Goal: Check status: Check status

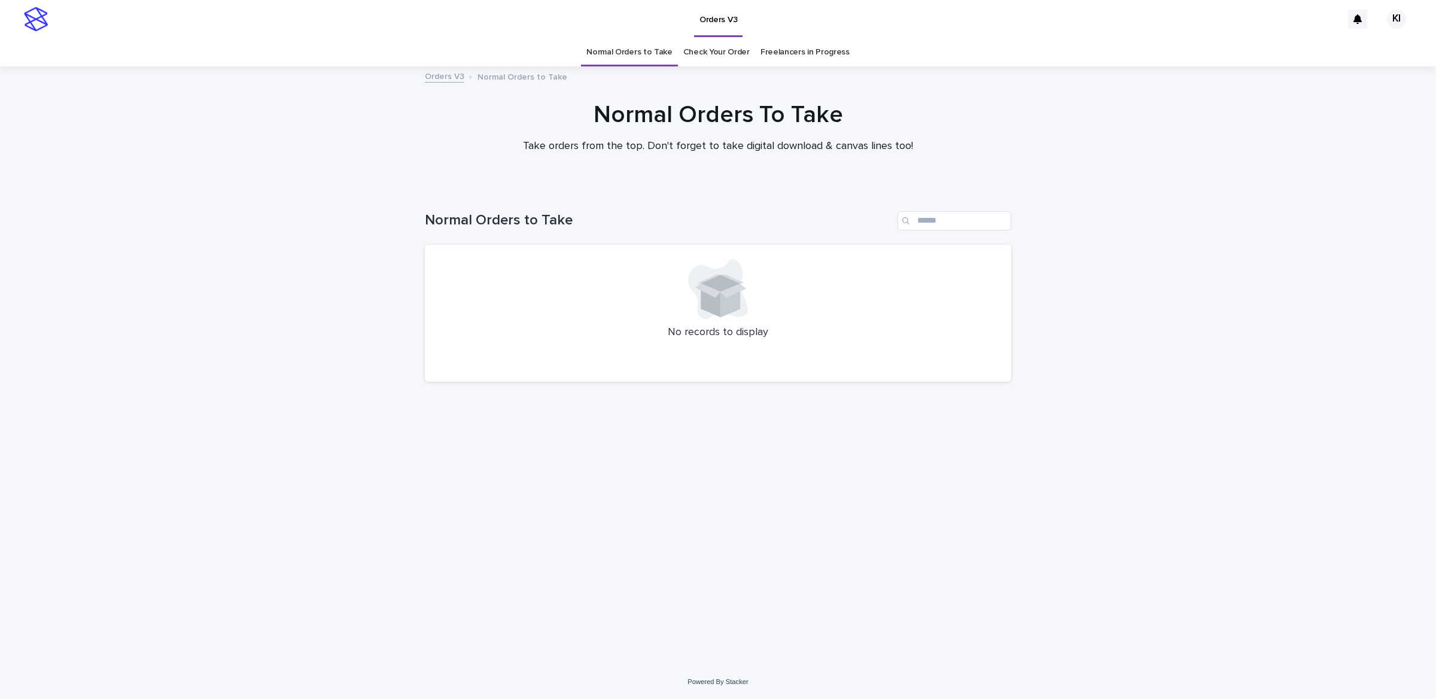
click at [710, 50] on link "Check Your Order" at bounding box center [717, 52] width 66 height 28
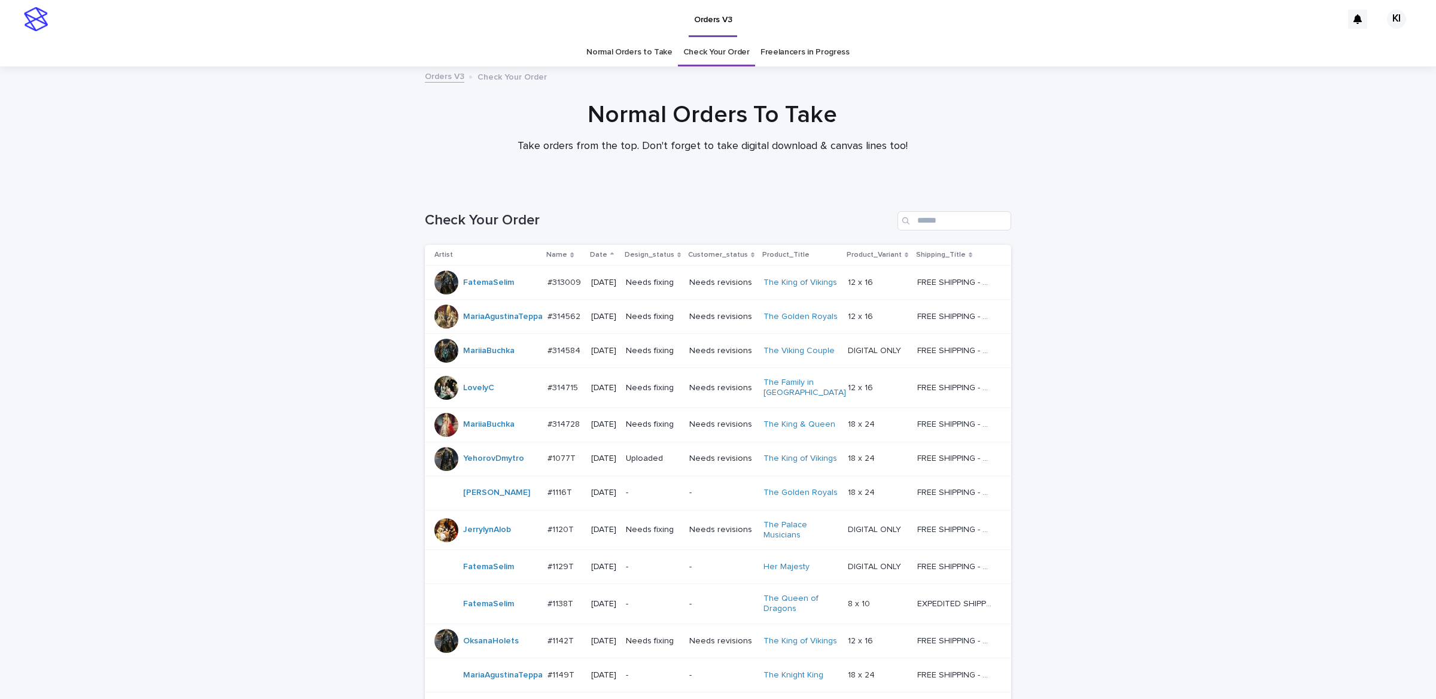
click at [529, 396] on div "LovelyC" at bounding box center [487, 388] width 104 height 24
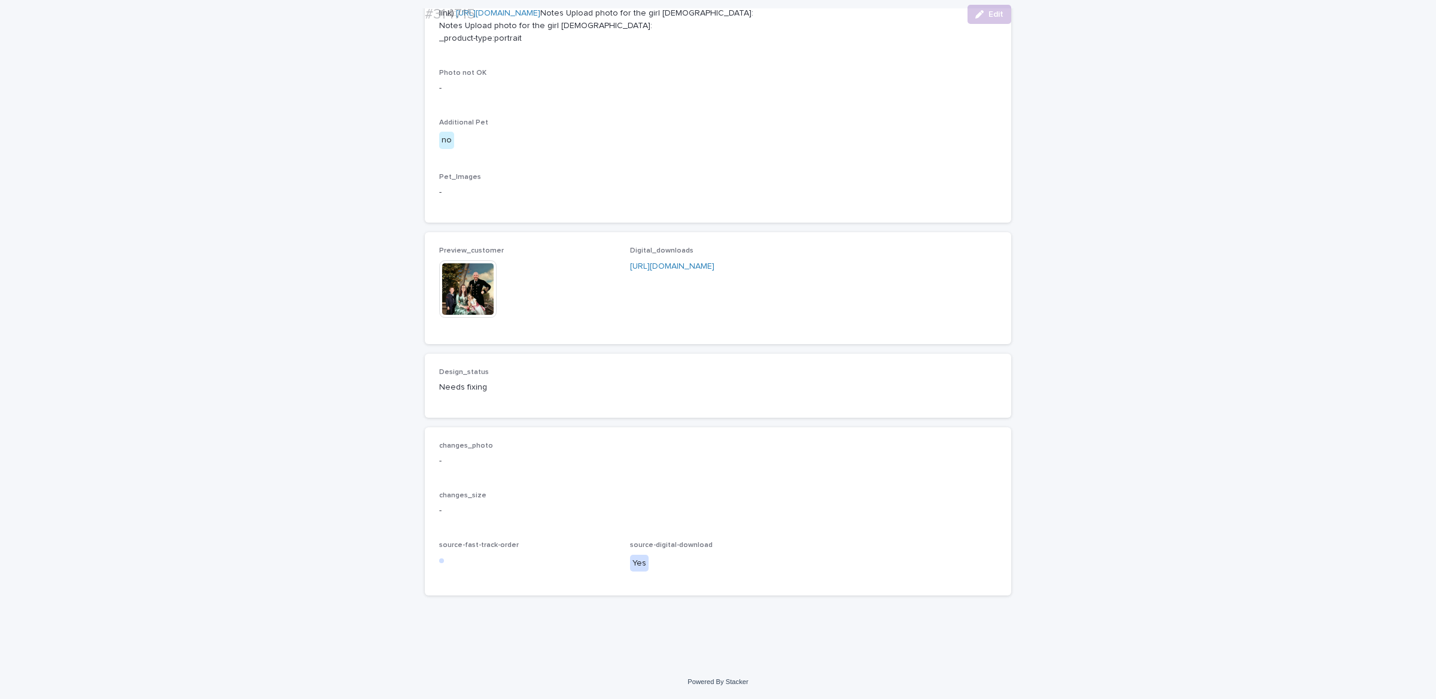
scroll to position [798, 0]
click at [467, 318] on img at bounding box center [467, 288] width 57 height 57
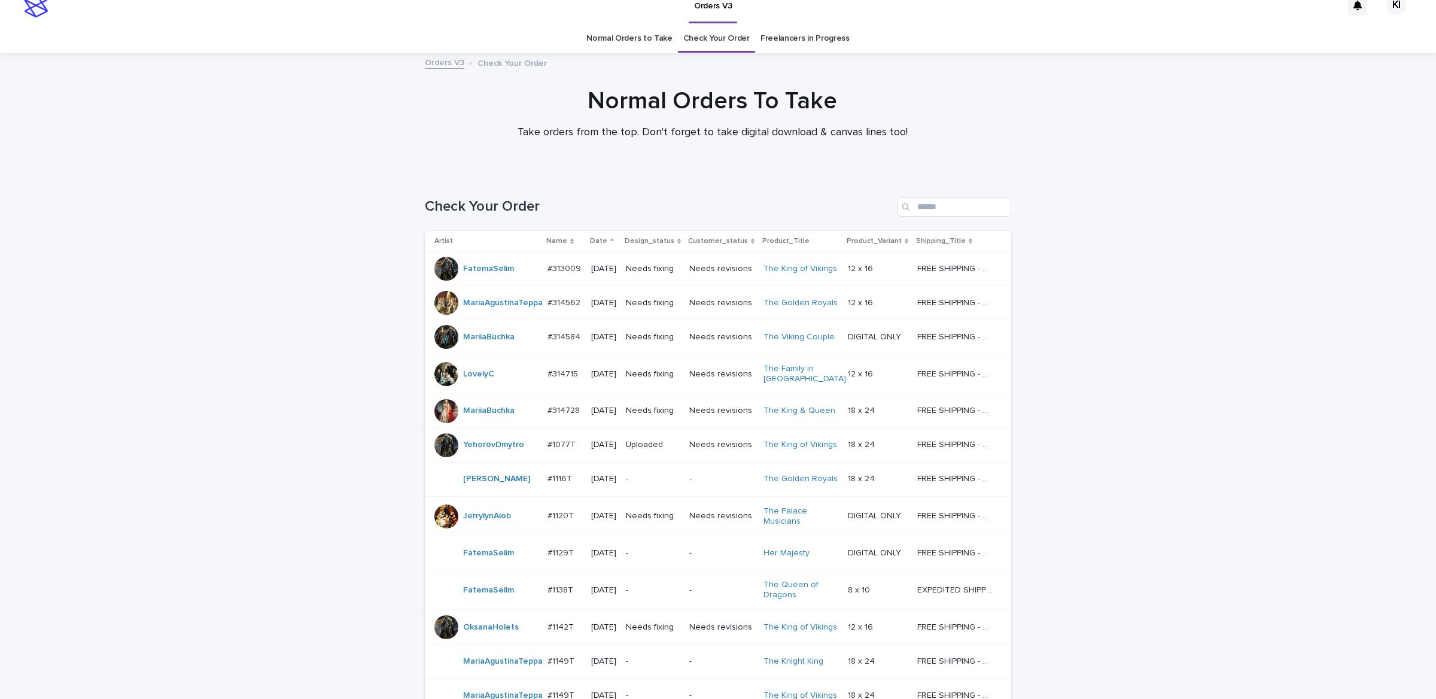
scroll to position [38, 0]
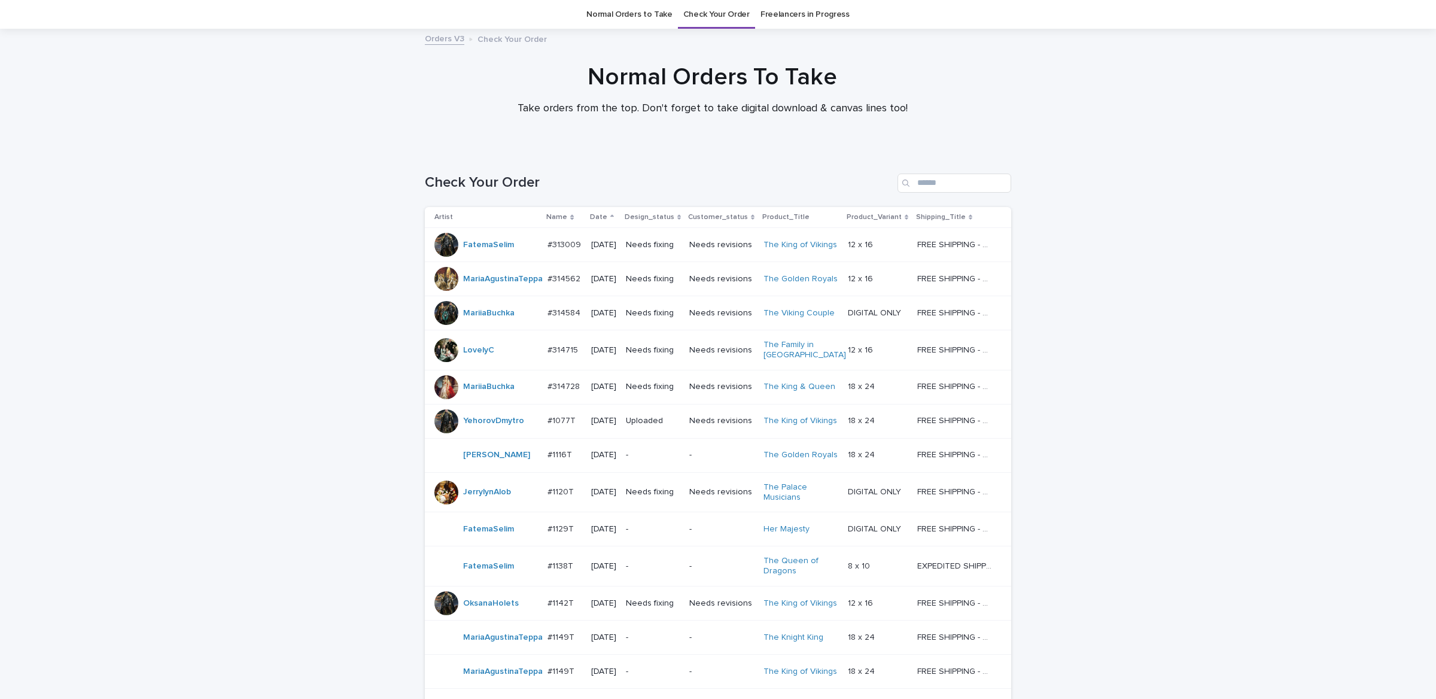
click at [561, 460] on p "#1116T" at bounding box center [561, 454] width 27 height 13
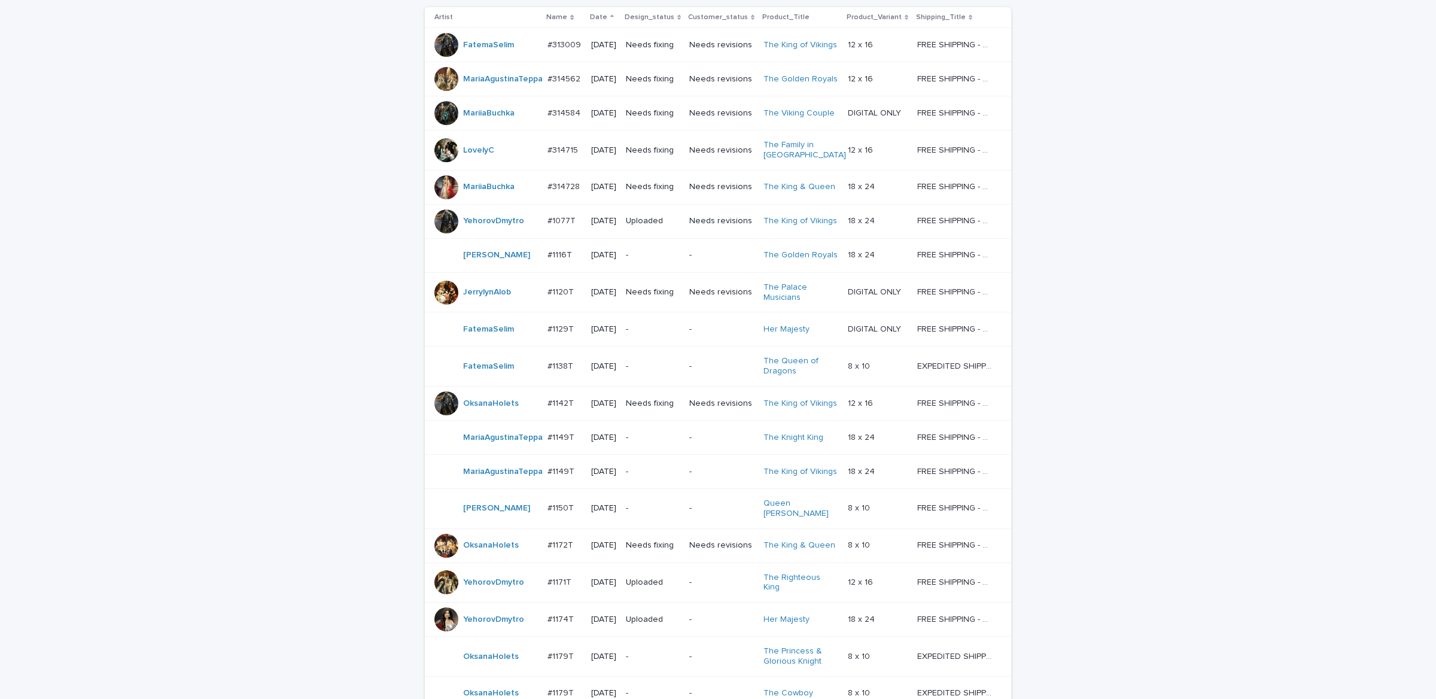
click at [605, 297] on p "[DATE]" at bounding box center [603, 292] width 25 height 10
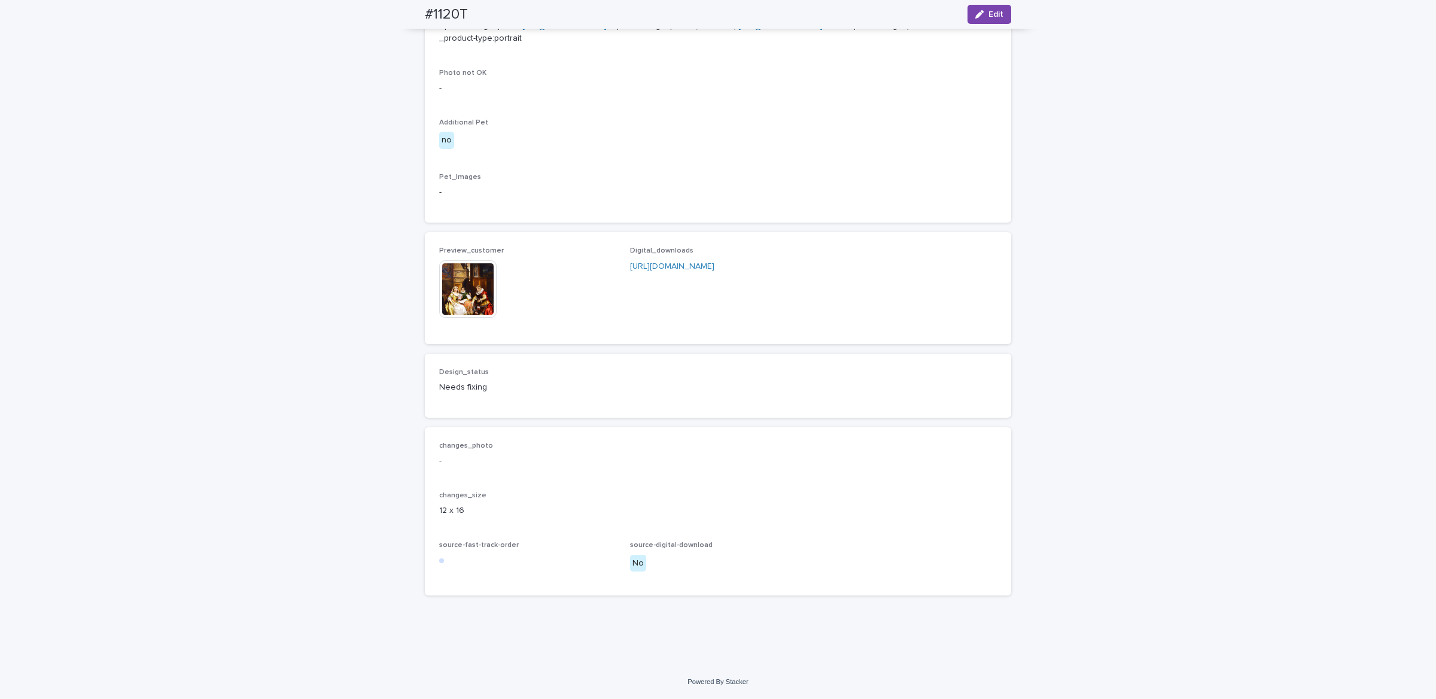
scroll to position [599, 0]
click at [461, 318] on img at bounding box center [467, 288] width 57 height 57
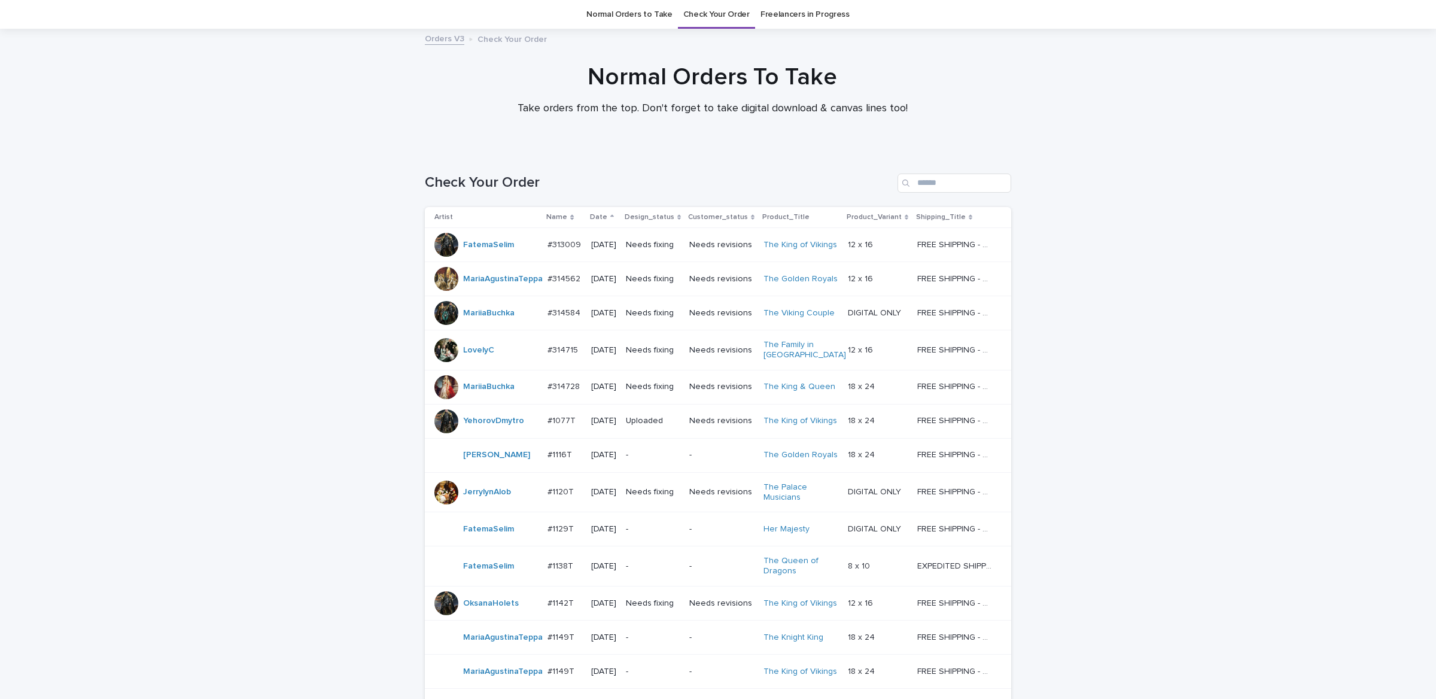
scroll to position [437, 0]
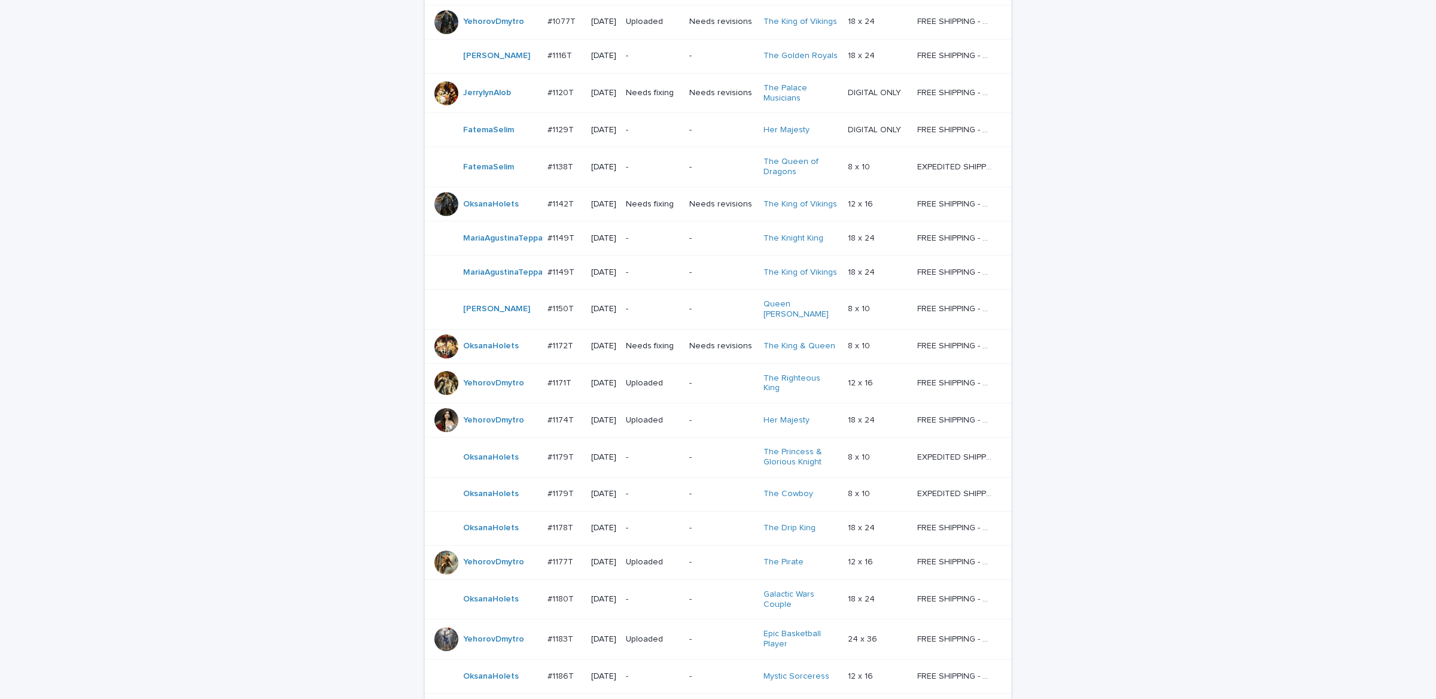
click at [591, 420] on p "[DATE]" at bounding box center [603, 420] width 25 height 10
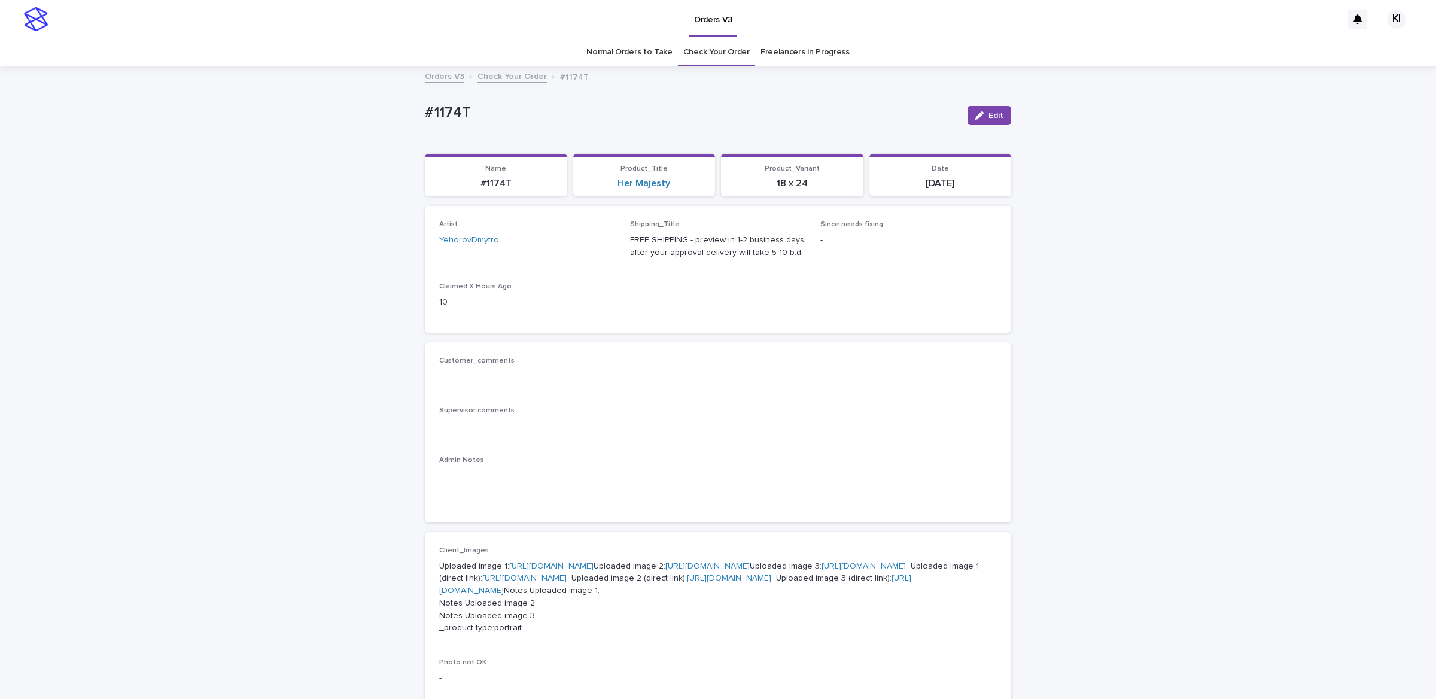
scroll to position [750, 0]
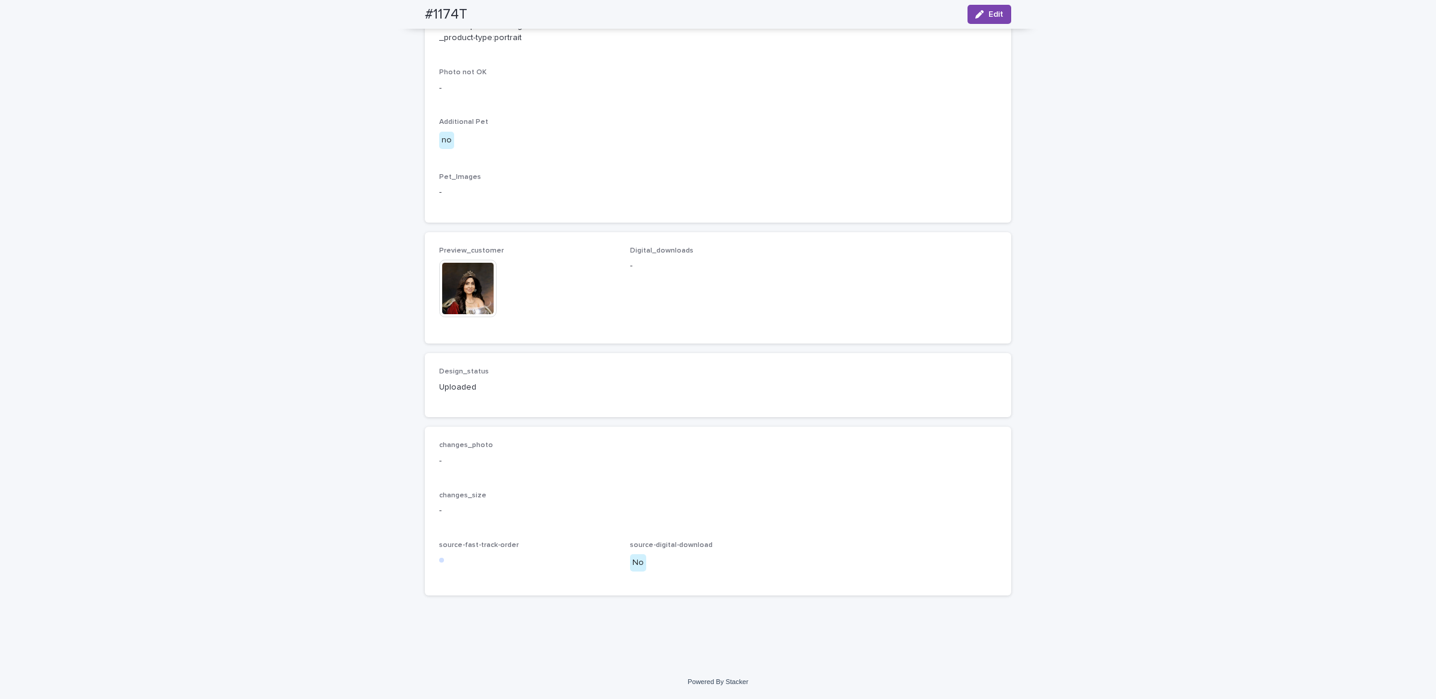
click at [463, 312] on img at bounding box center [467, 288] width 57 height 57
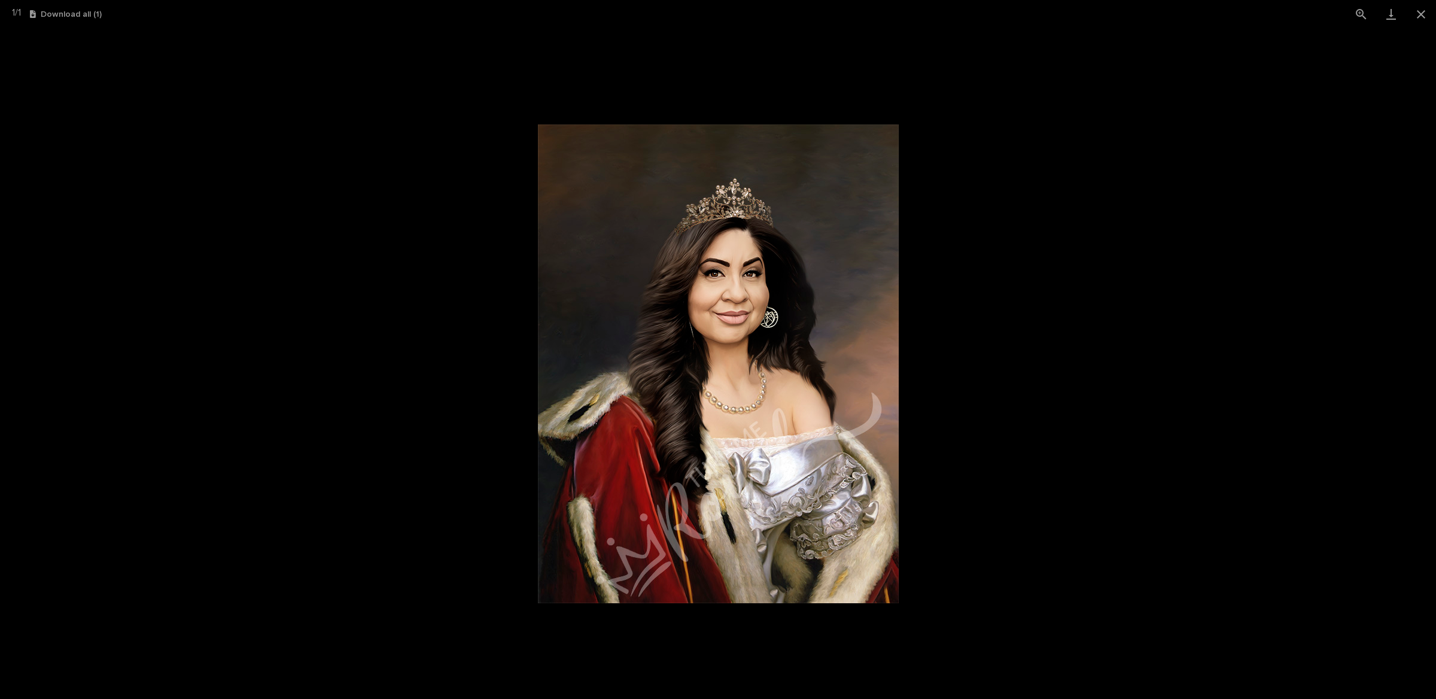
drag, startPoint x: 309, startPoint y: 311, endPoint x: 323, endPoint y: 314, distance: 14.1
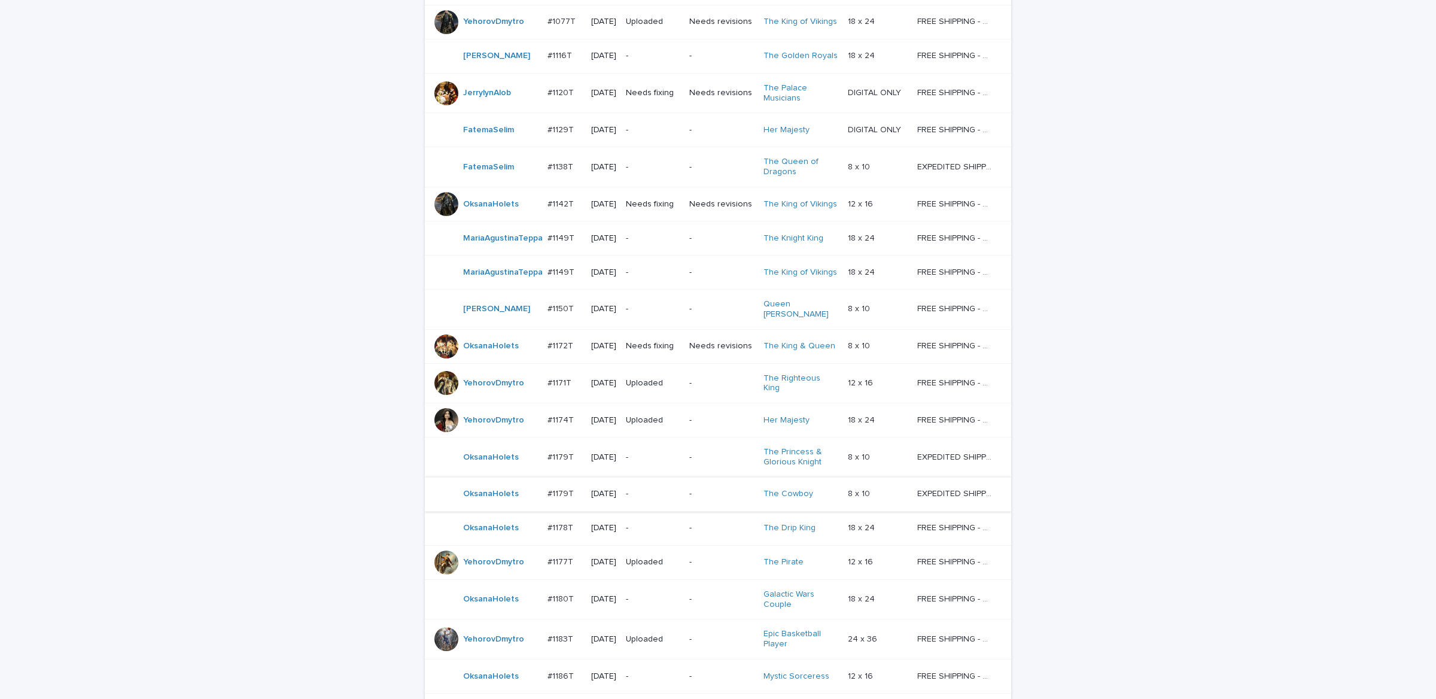
scroll to position [741, 0]
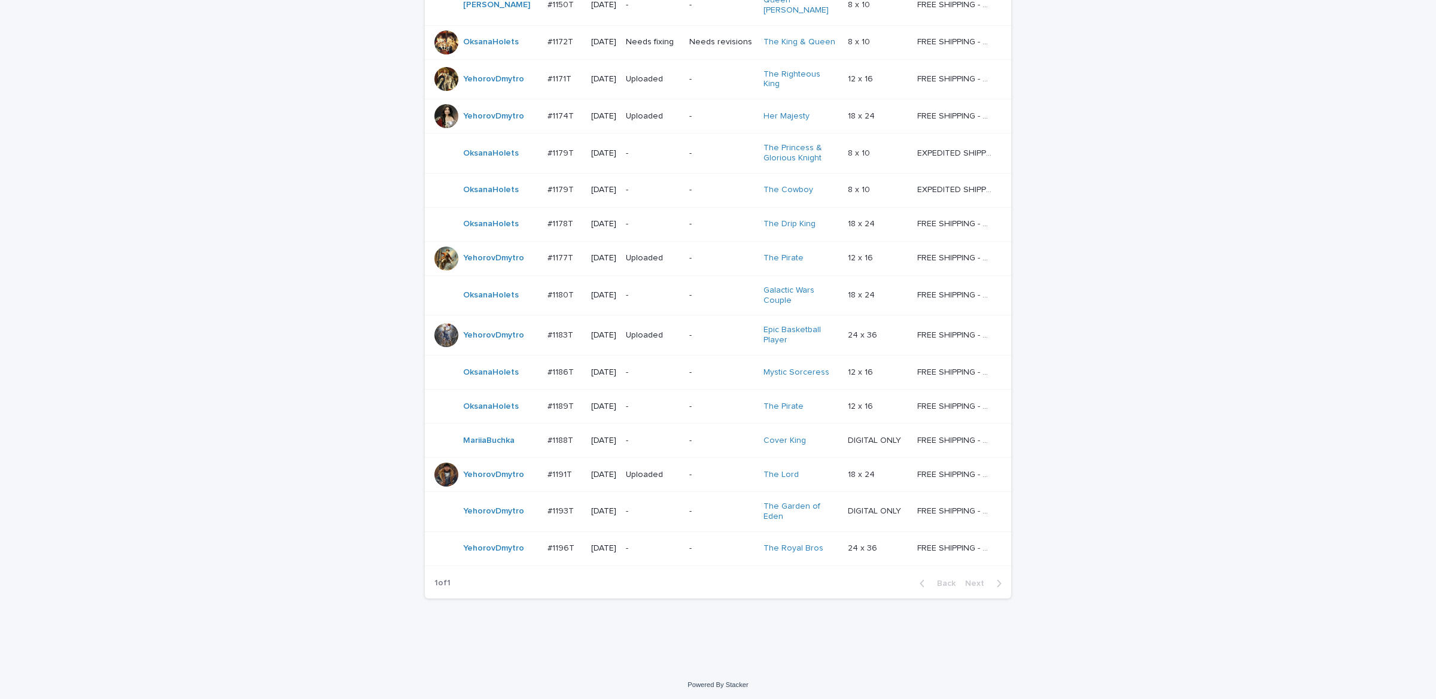
click at [572, 338] on div "#1183T #1183T" at bounding box center [565, 336] width 34 height 20
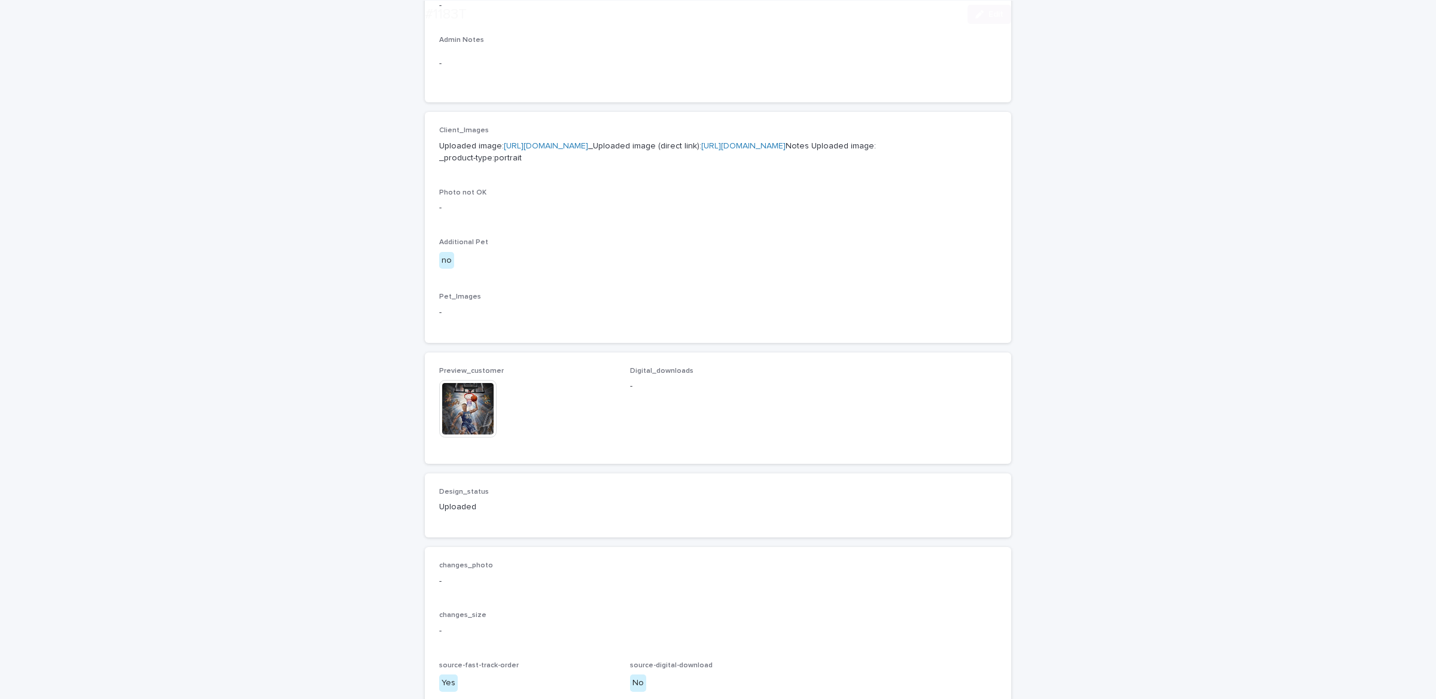
scroll to position [599, 0]
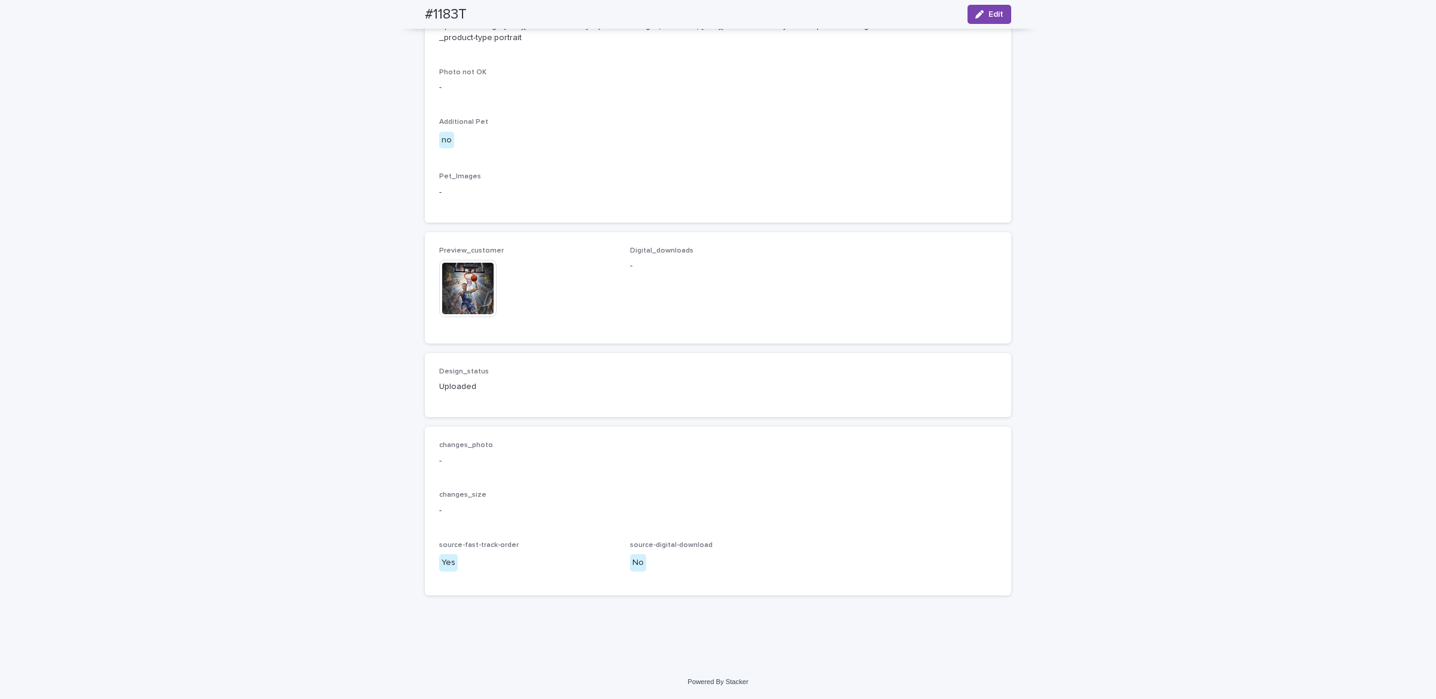
click at [473, 313] on img at bounding box center [467, 288] width 57 height 57
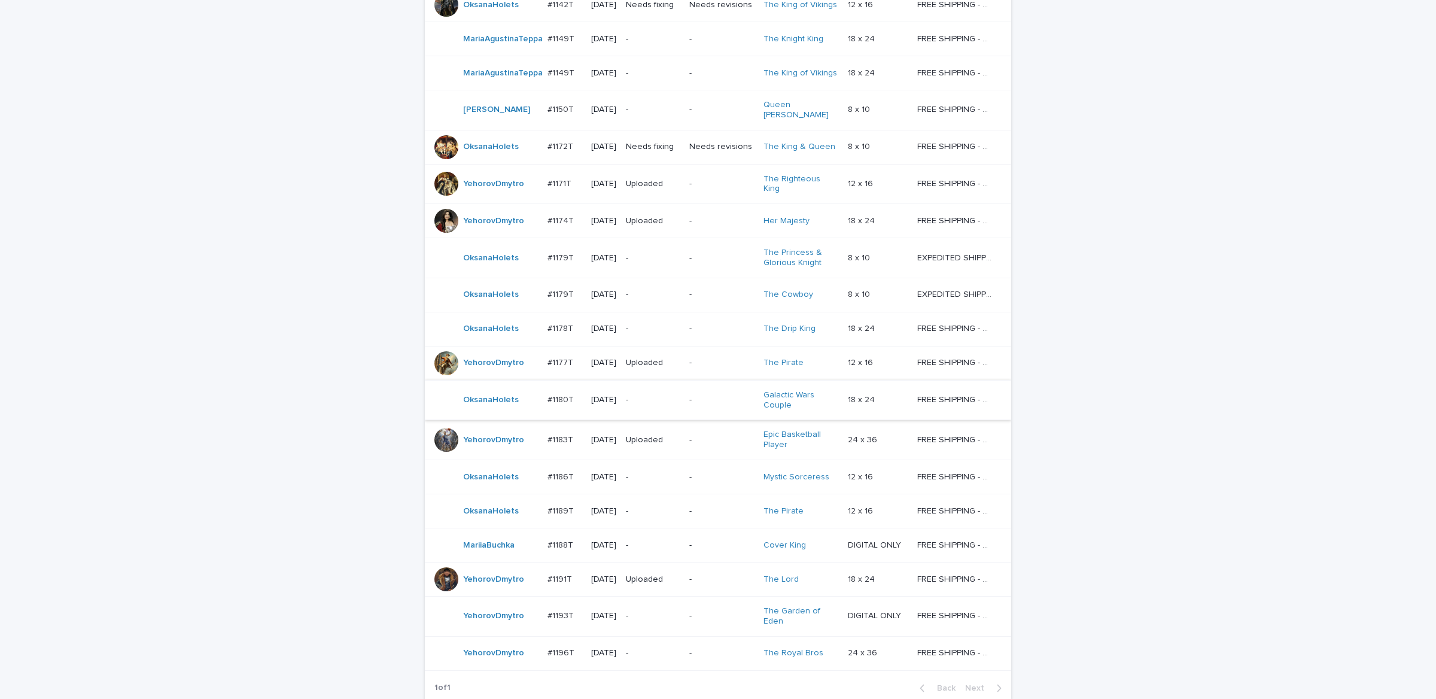
scroll to position [741, 0]
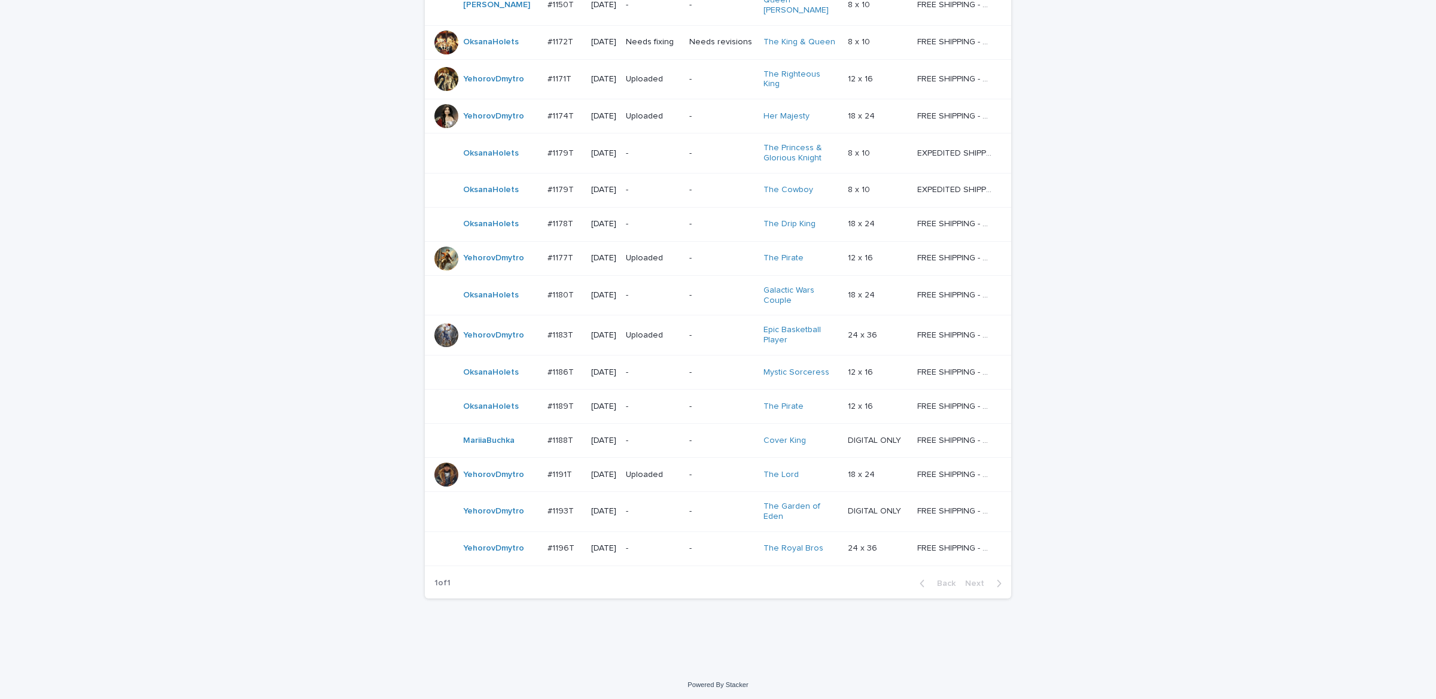
click at [596, 481] on div "[DATE]" at bounding box center [603, 475] width 25 height 20
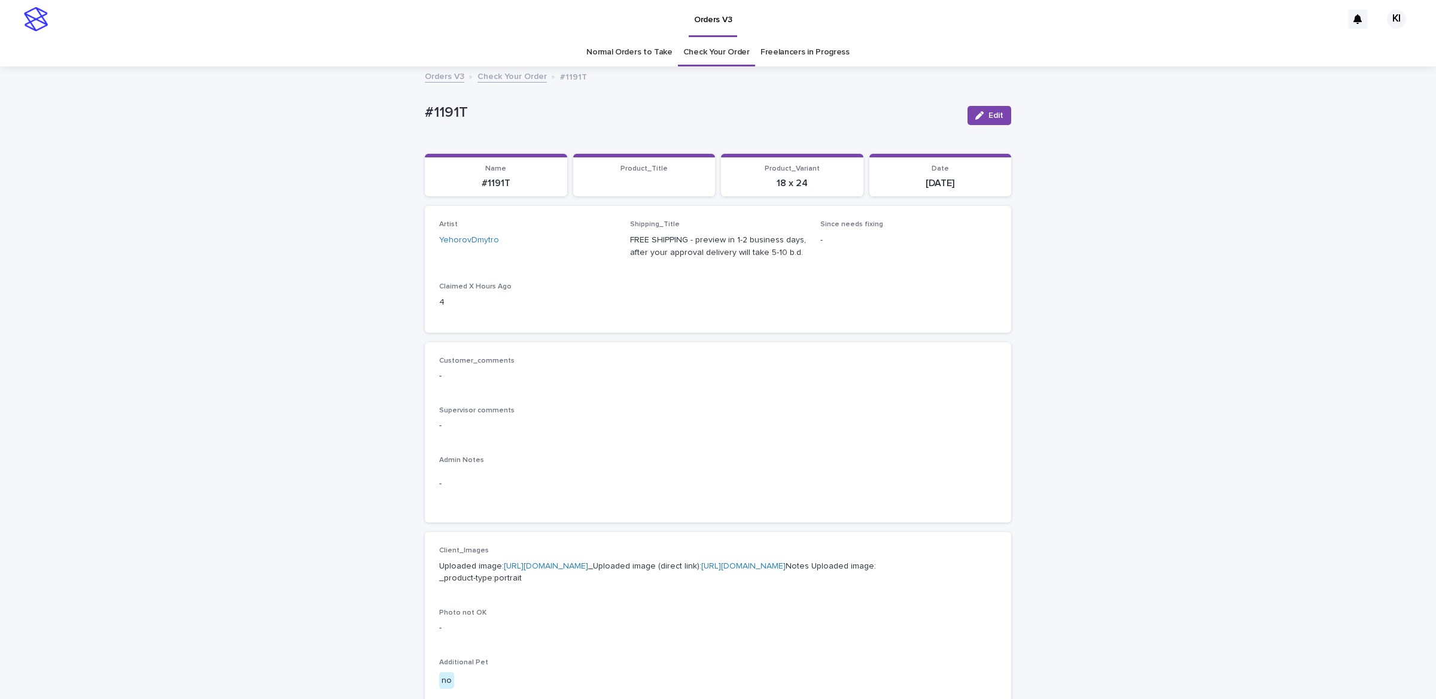
scroll to position [600, 0]
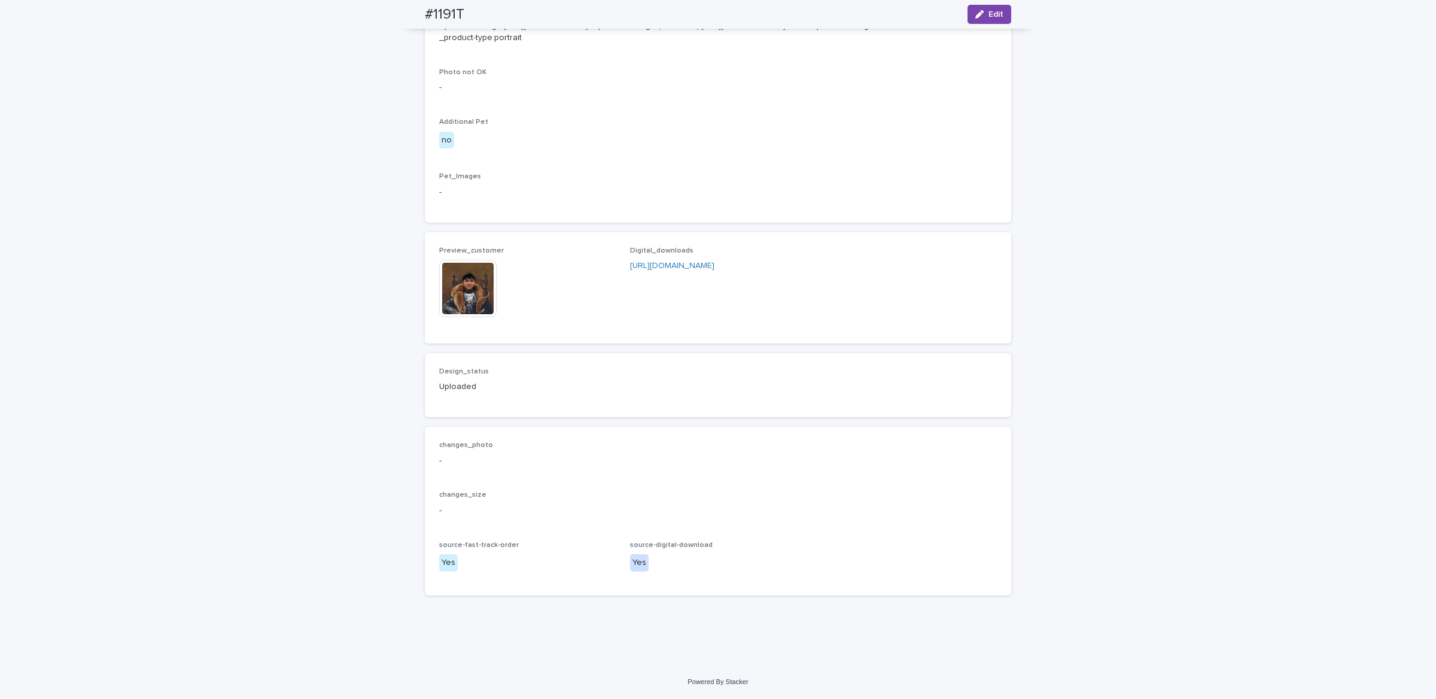
click at [456, 312] on img at bounding box center [467, 288] width 57 height 57
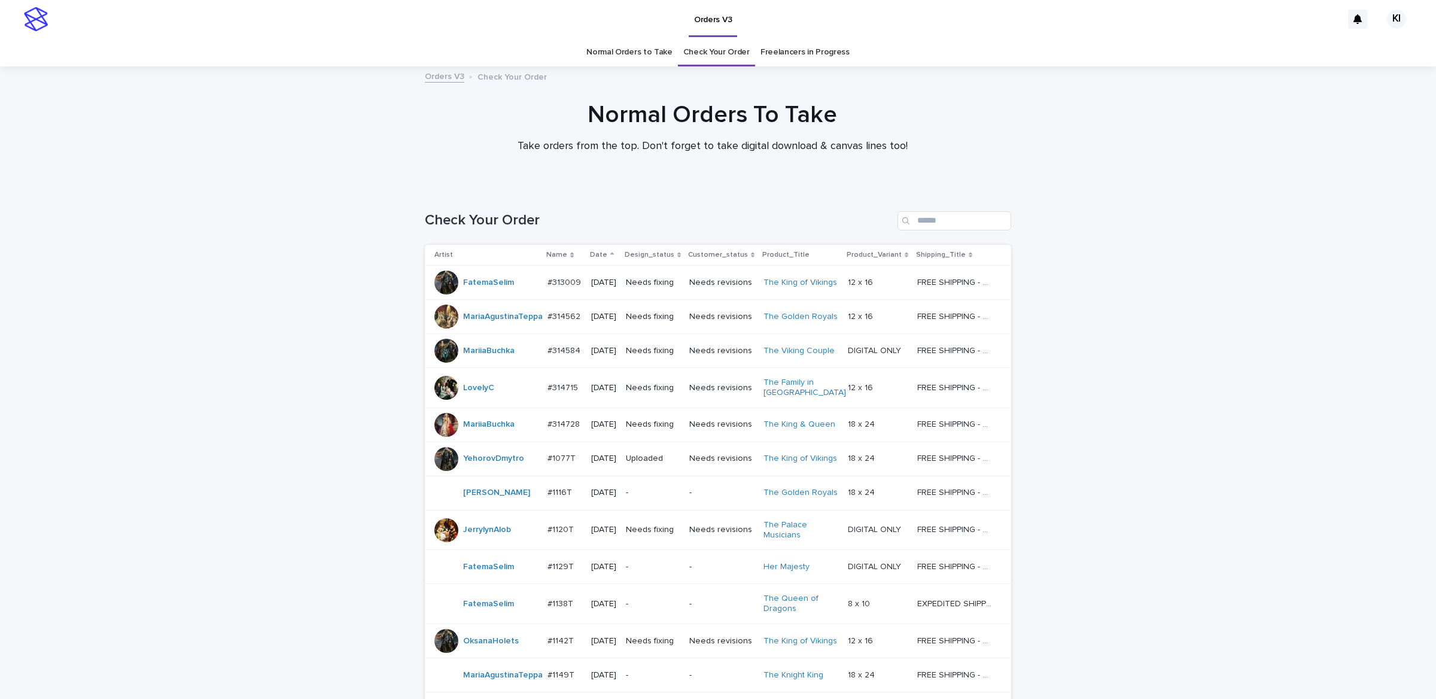
click at [612, 57] on link "Normal Orders to Take" at bounding box center [630, 52] width 86 height 28
